Goal: Use online tool/utility: Utilize a website feature to perform a specific function

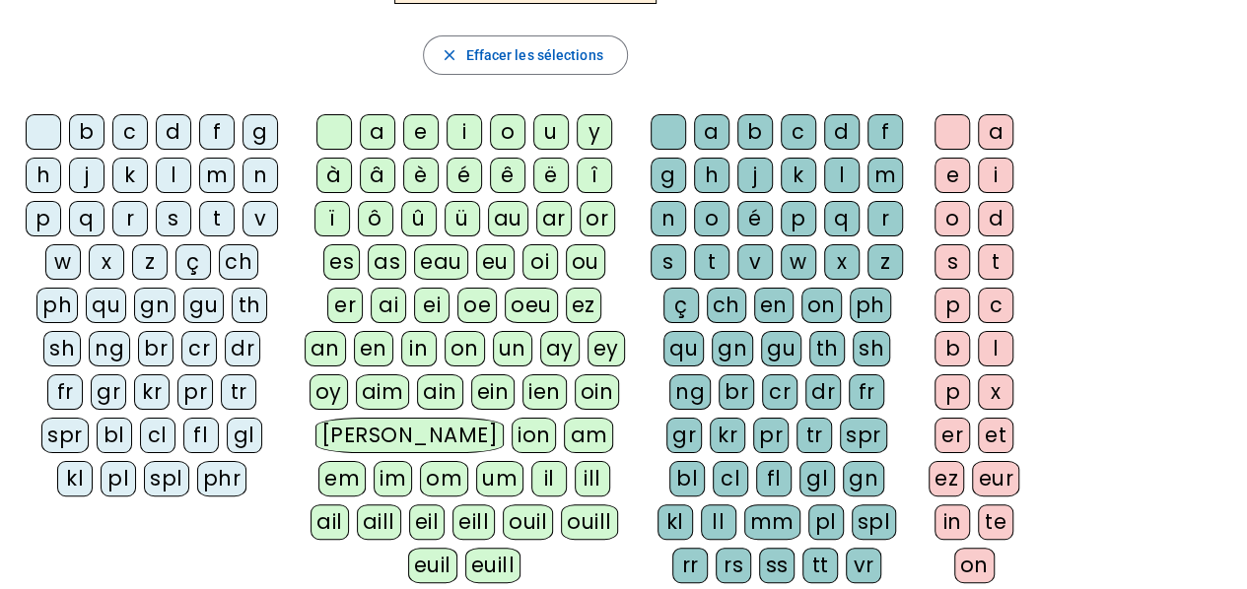
scroll to position [99, 0]
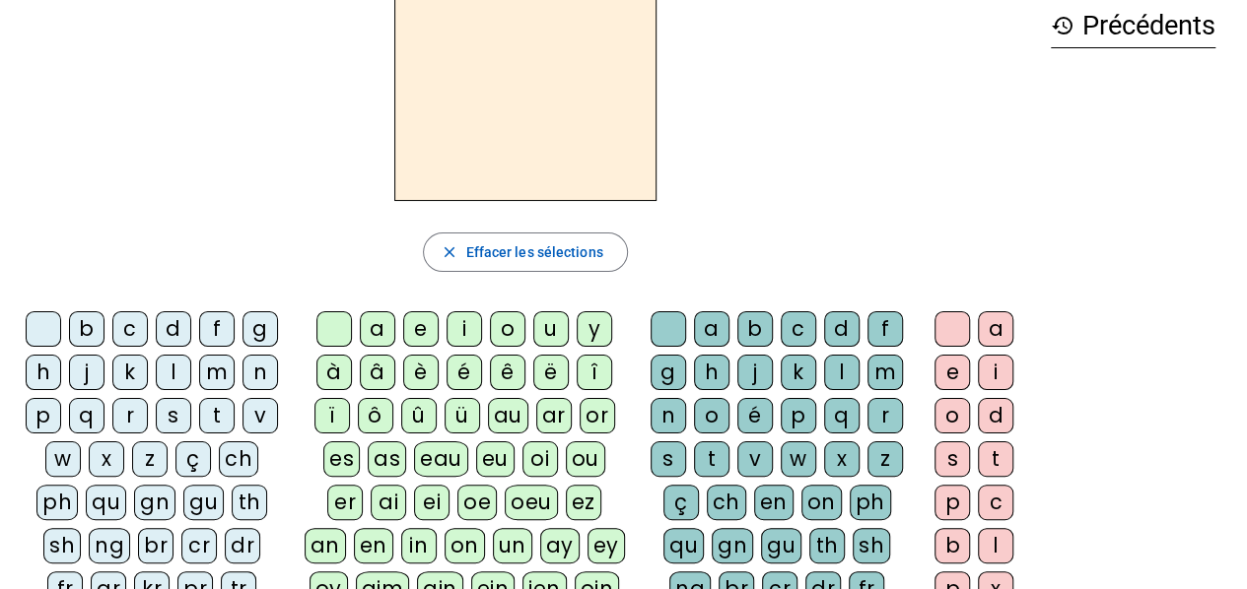
click at [371, 366] on div "â" at bounding box center [377, 372] width 35 height 35
click at [680, 408] on div "n" at bounding box center [667, 415] width 35 height 35
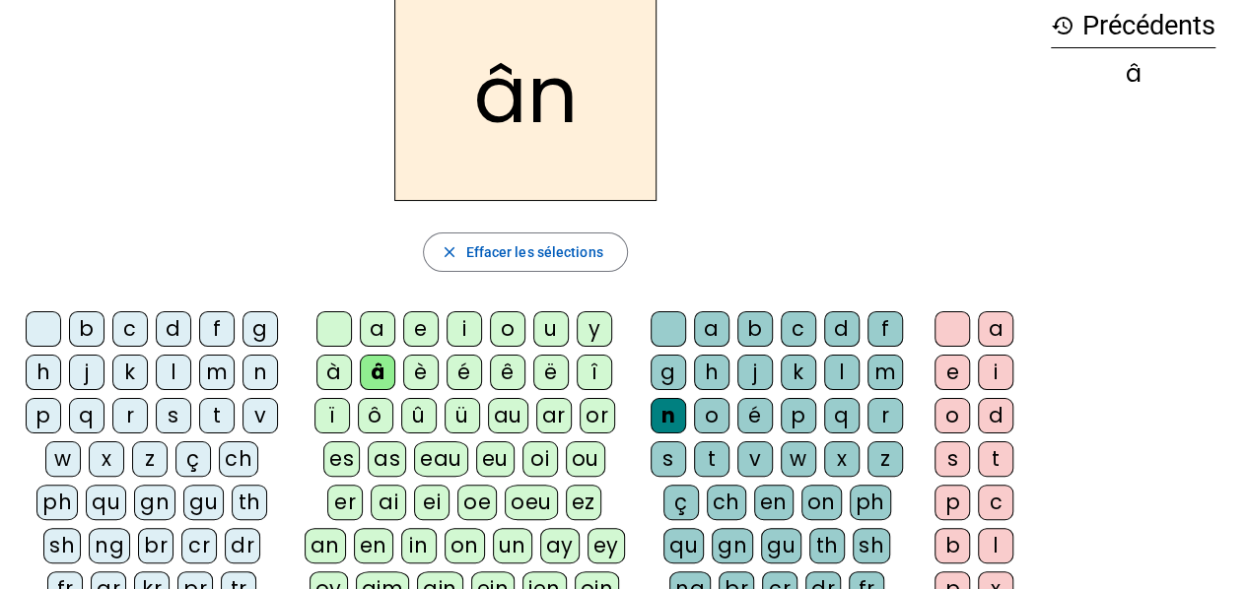
click at [952, 376] on div "e" at bounding box center [951, 372] width 35 height 35
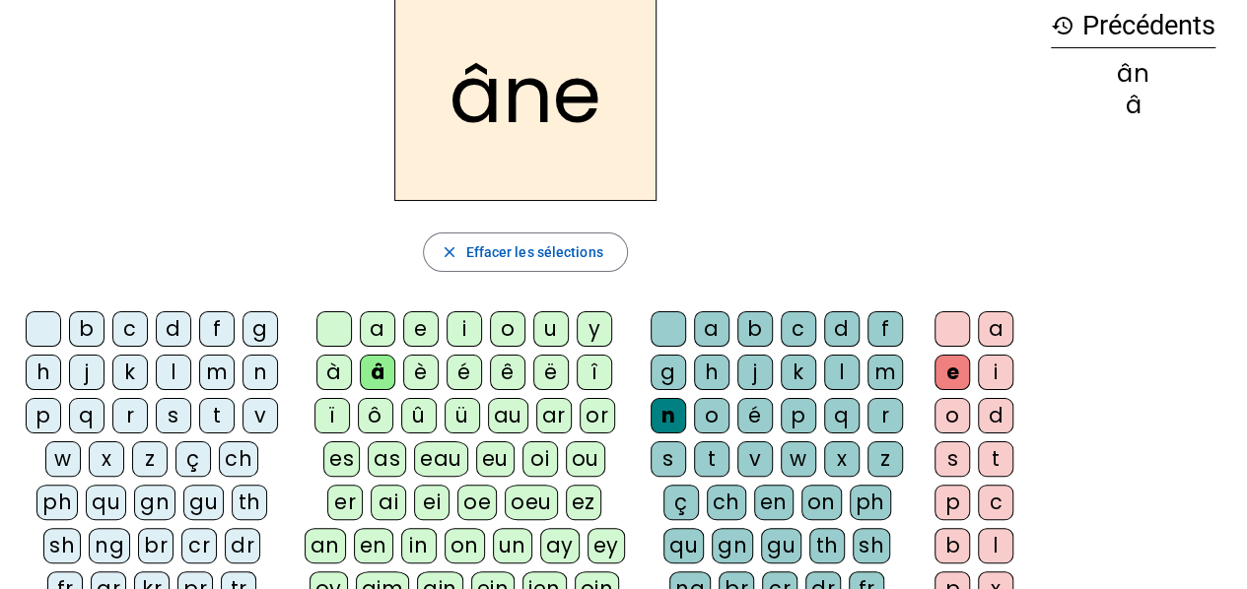
click at [874, 366] on div "m" at bounding box center [884, 372] width 35 height 35
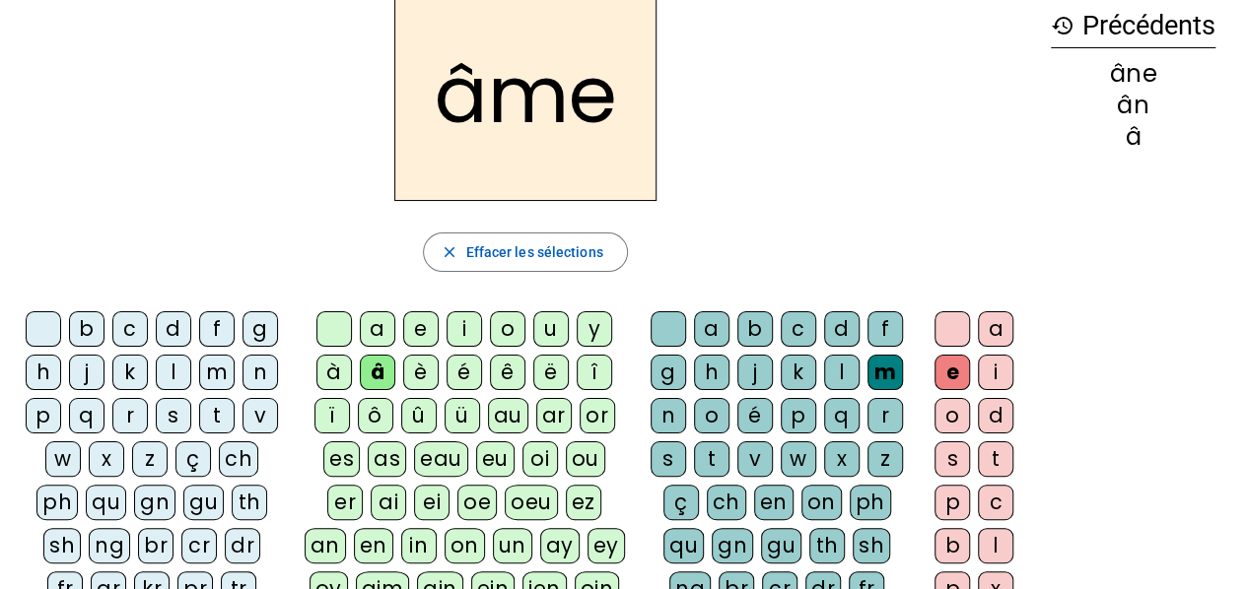
click at [653, 377] on div "g" at bounding box center [667, 372] width 35 height 35
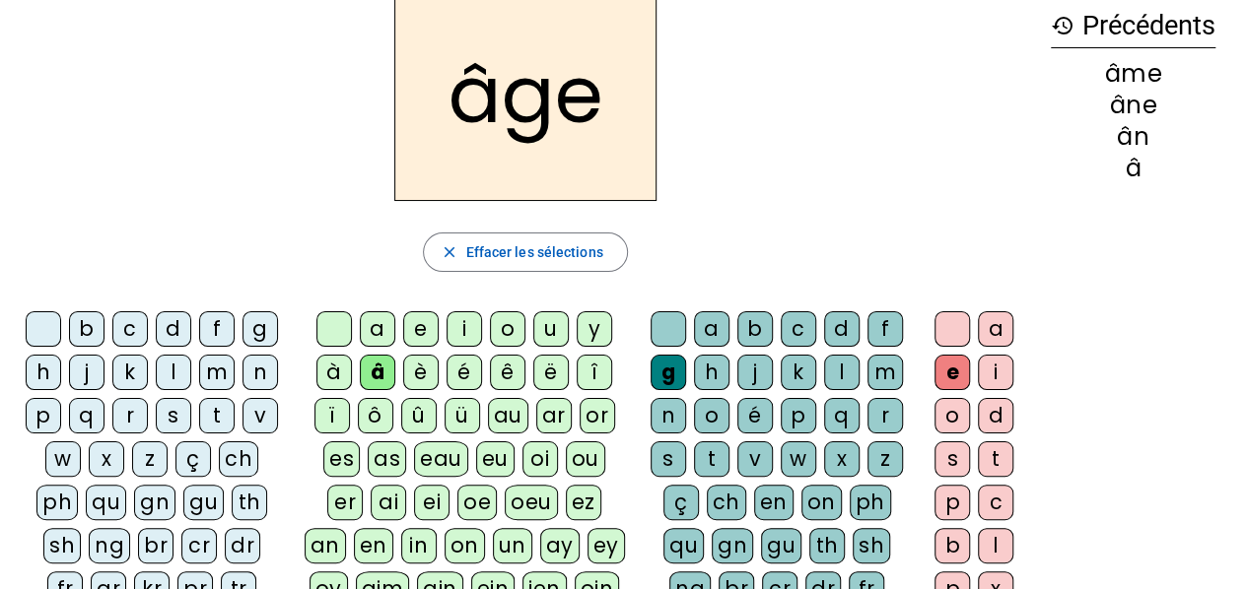
click at [378, 340] on div "a" at bounding box center [377, 328] width 35 height 35
click at [40, 401] on div "p" at bounding box center [43, 415] width 35 height 35
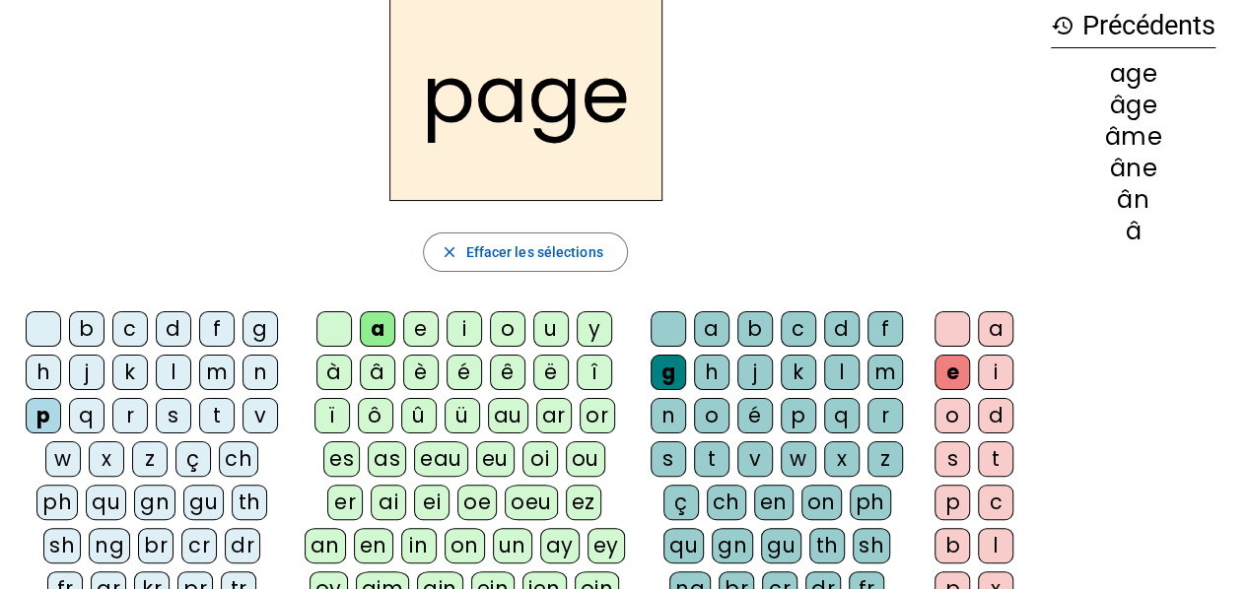
click at [170, 412] on div "s" at bounding box center [173, 415] width 35 height 35
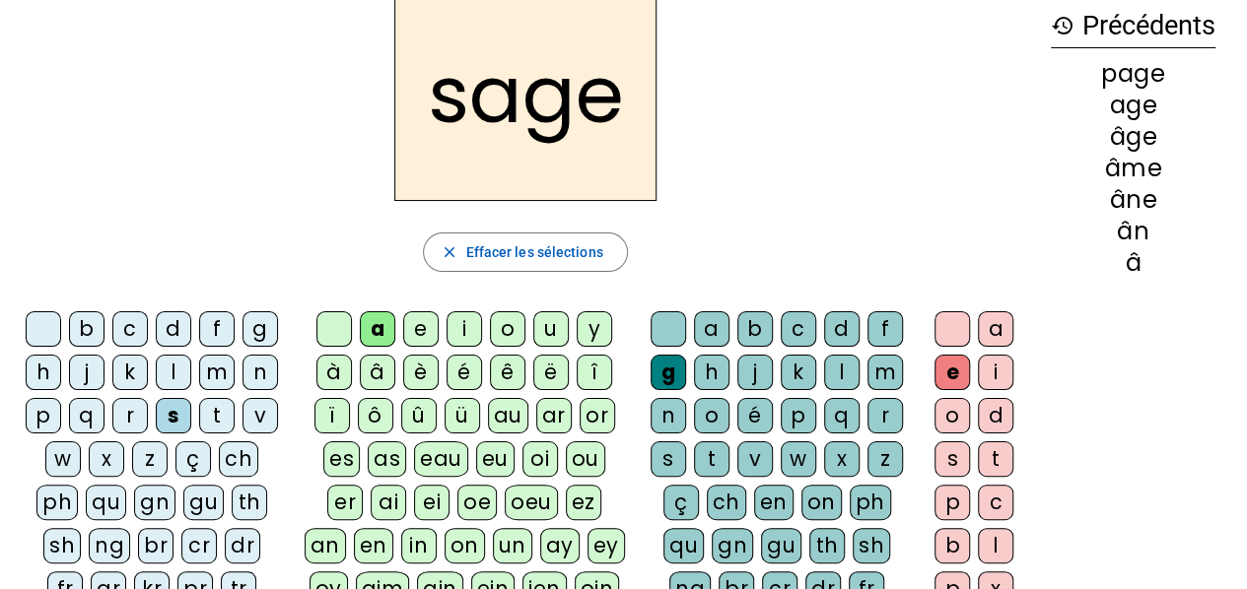
click at [253, 371] on div "n" at bounding box center [259, 372] width 35 height 35
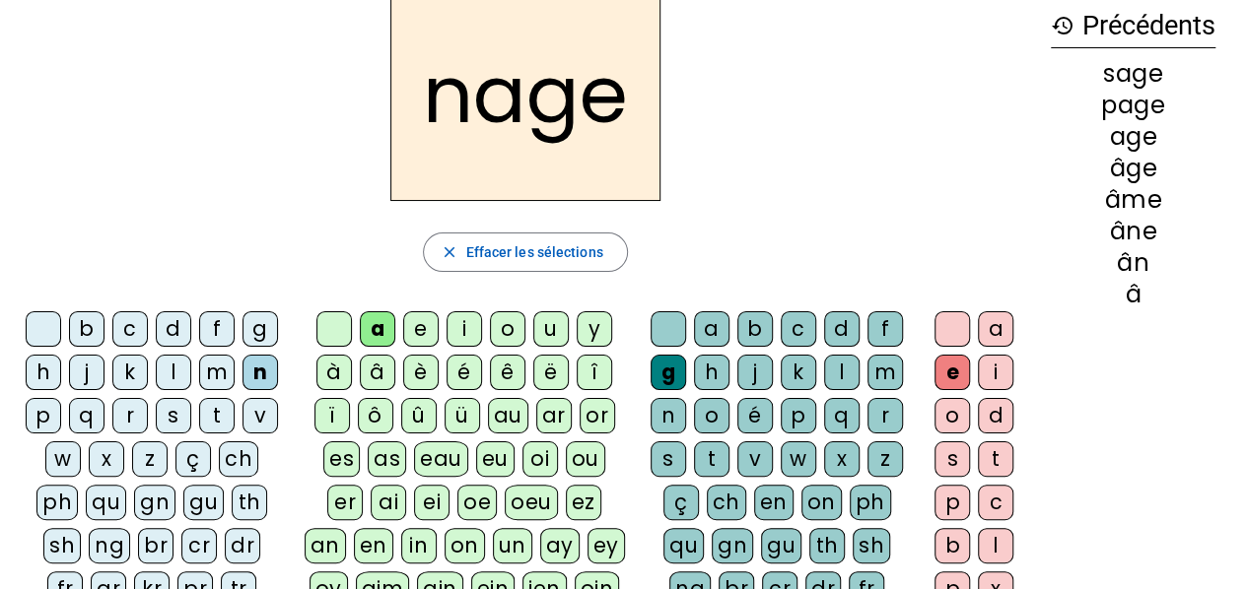
click at [211, 366] on div "m" at bounding box center [216, 372] width 35 height 35
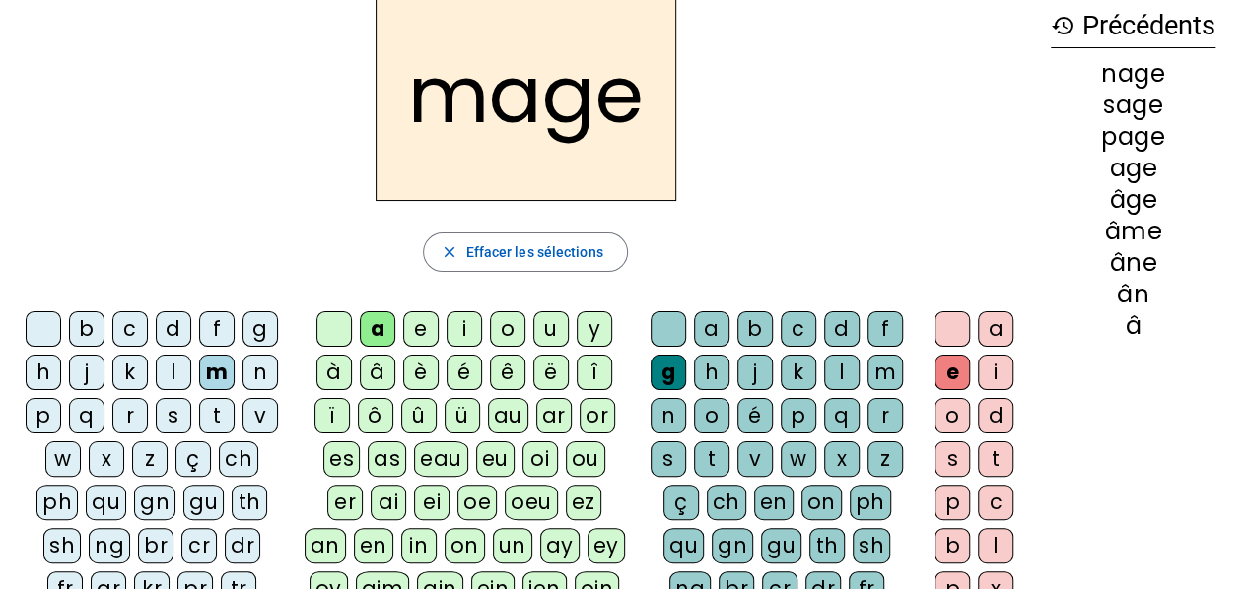
scroll to position [197, 0]
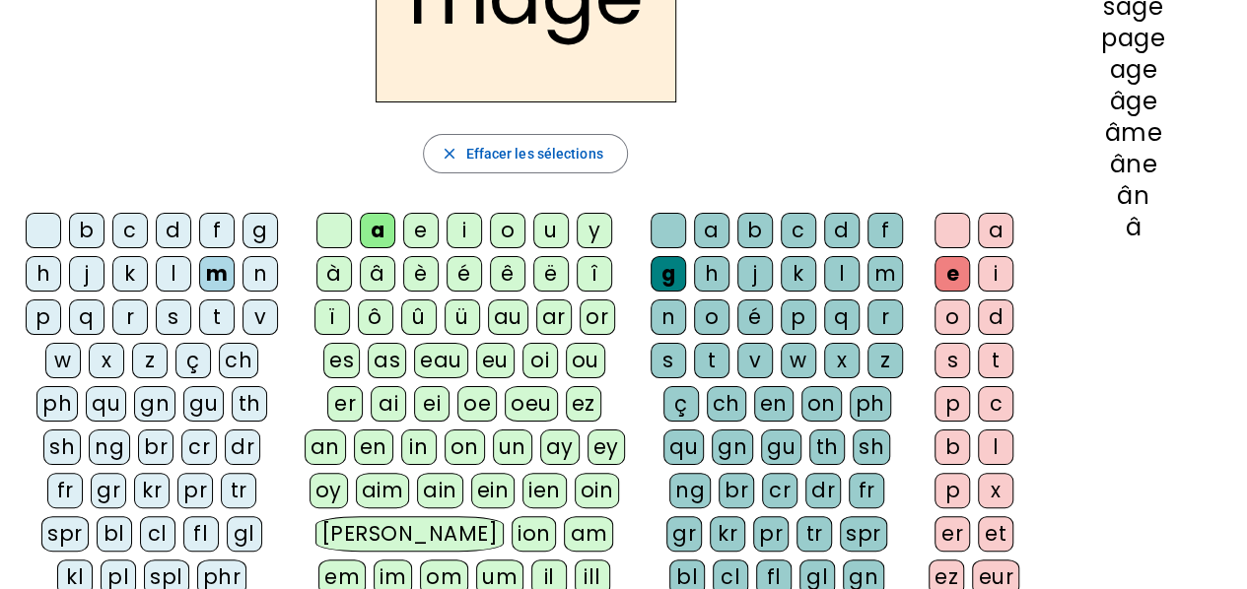
click at [549, 224] on div "u" at bounding box center [550, 230] width 35 height 35
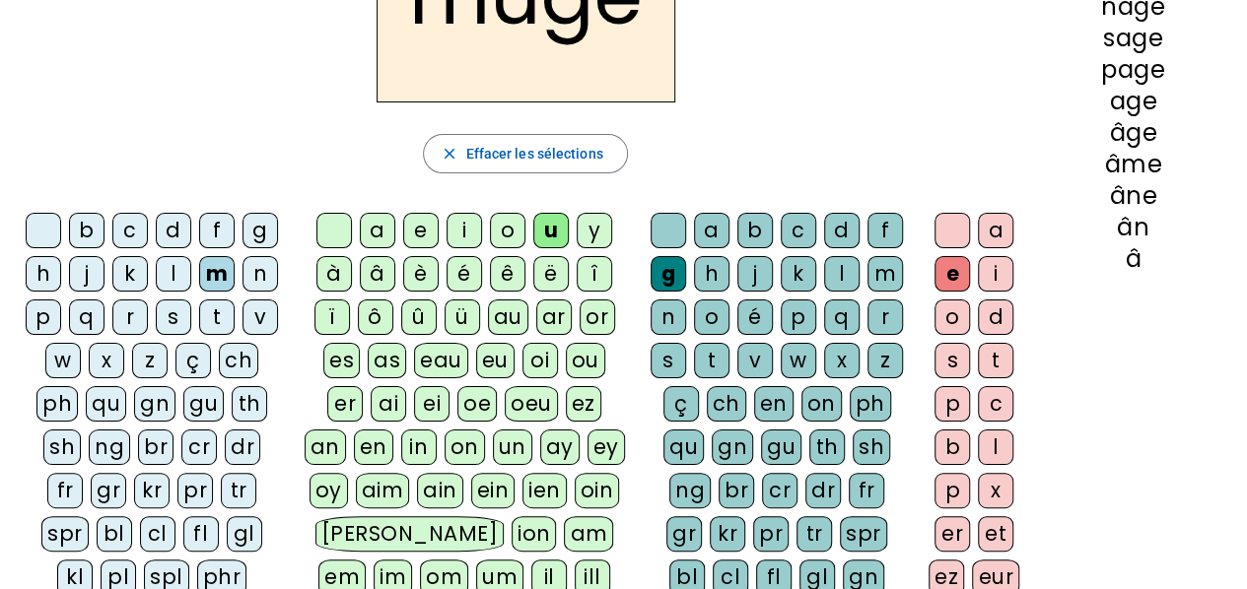
scroll to position [99, 0]
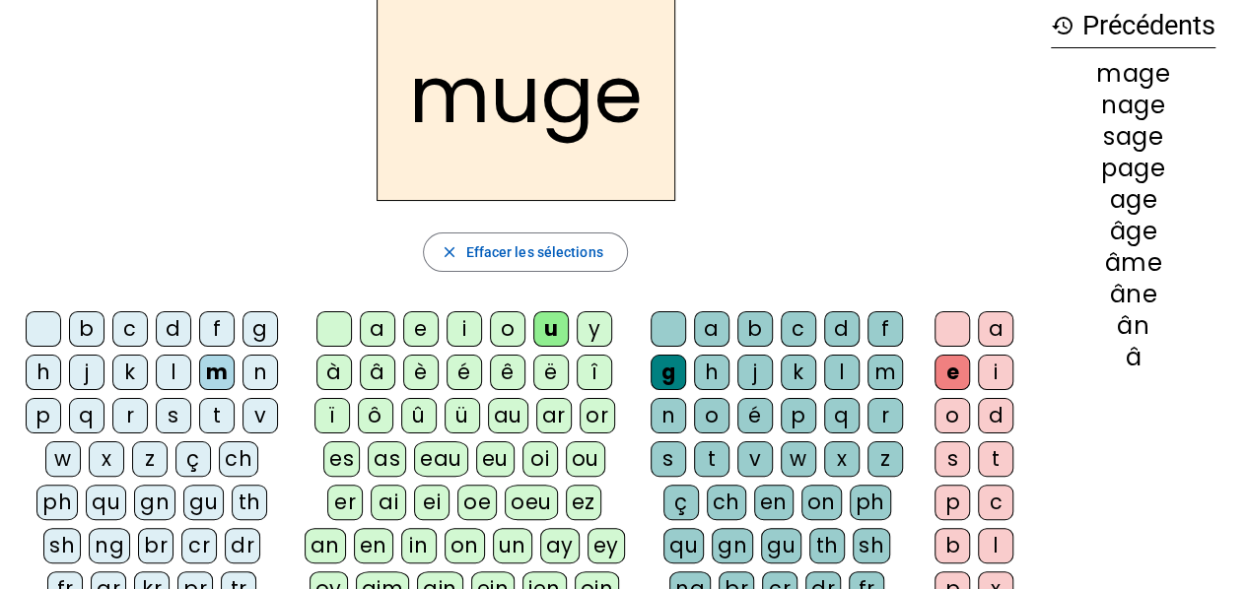
click at [384, 326] on div "a" at bounding box center [377, 328] width 35 height 35
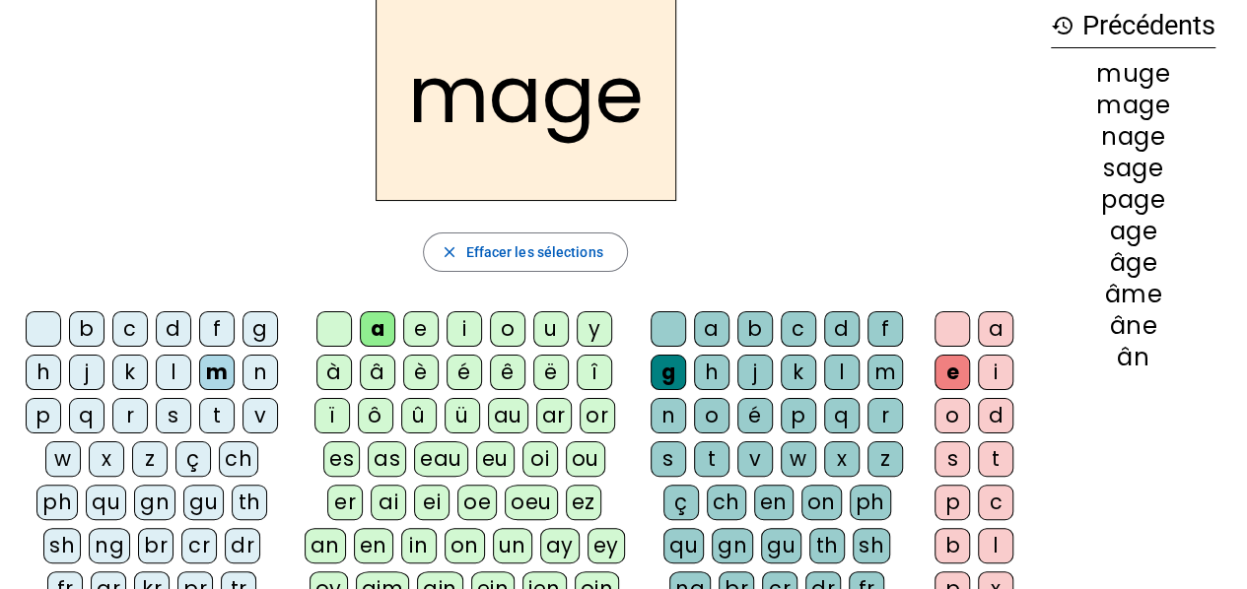
click at [159, 376] on div "l" at bounding box center [173, 372] width 35 height 35
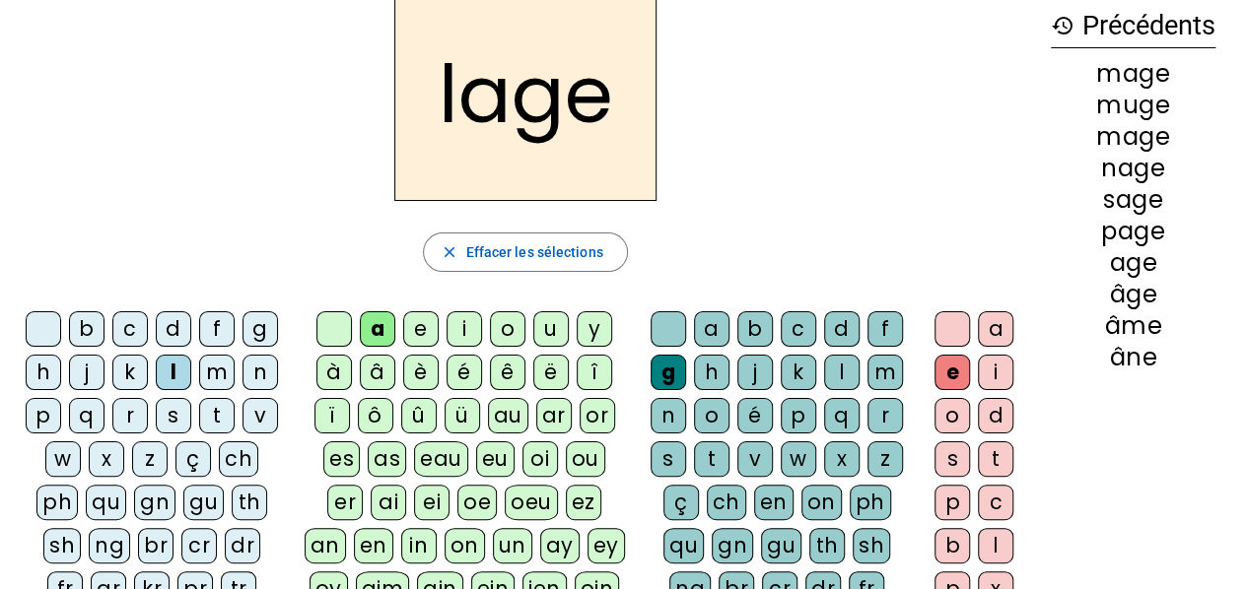
click at [549, 320] on div "u" at bounding box center [550, 328] width 35 height 35
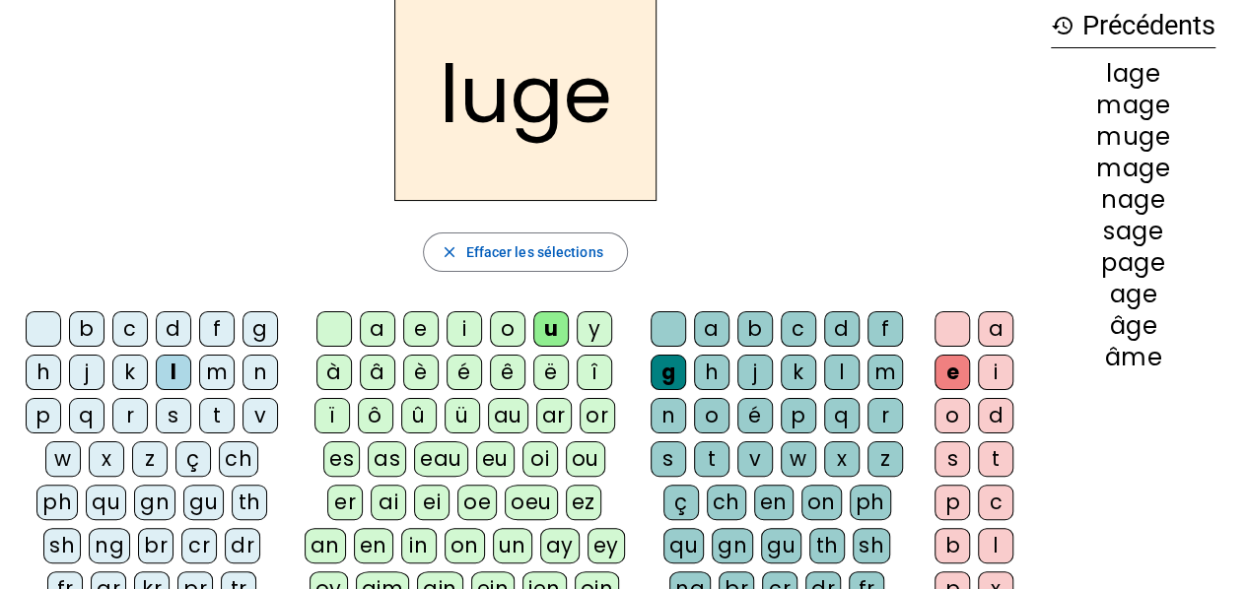
click at [520, 319] on div "o" at bounding box center [507, 328] width 35 height 35
